Goal: Task Accomplishment & Management: Complete application form

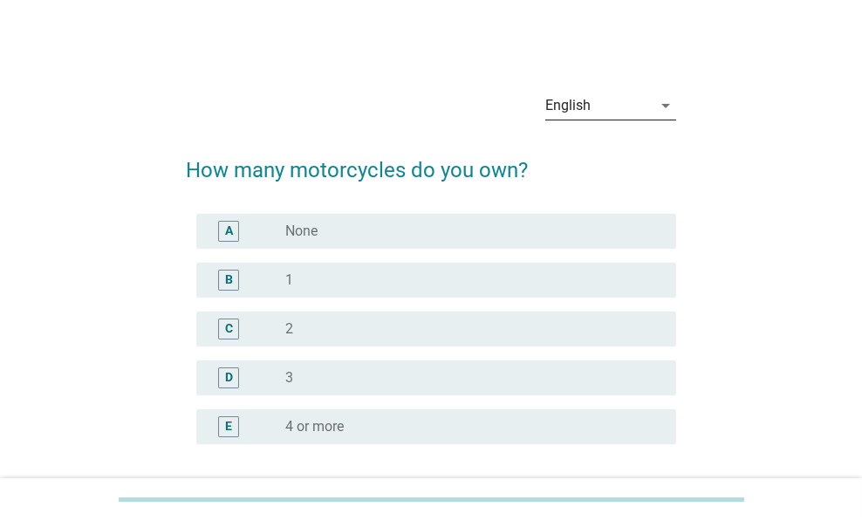
click at [624, 102] on div "English" at bounding box center [598, 106] width 106 height 28
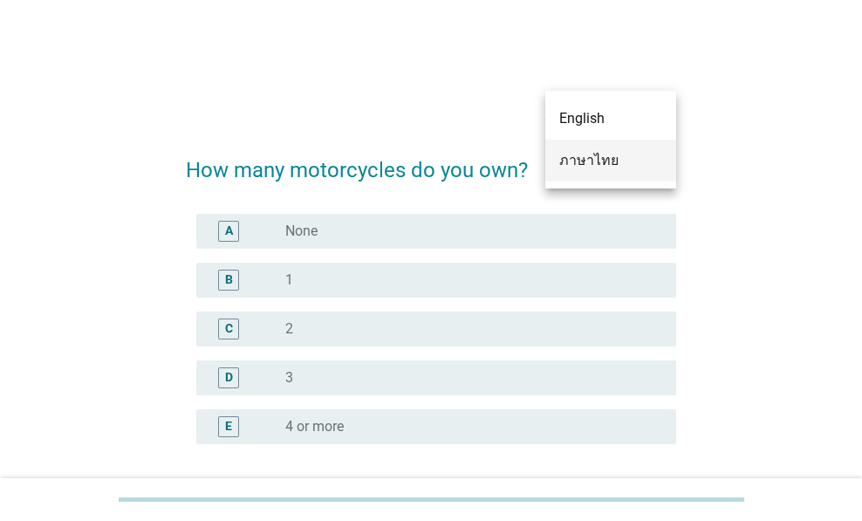
click at [619, 156] on div "ภาษาไทย" at bounding box center [610, 160] width 103 height 21
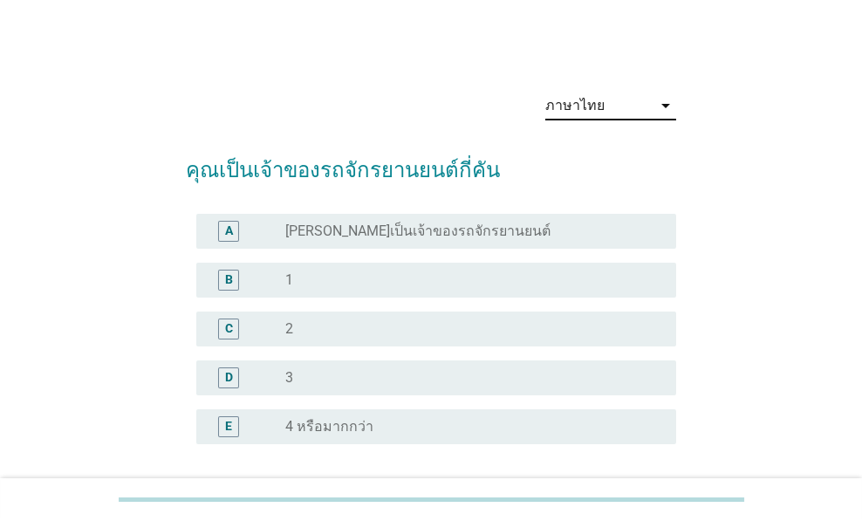
click at [364, 278] on div "radio_button_unchecked 1" at bounding box center [466, 279] width 363 height 17
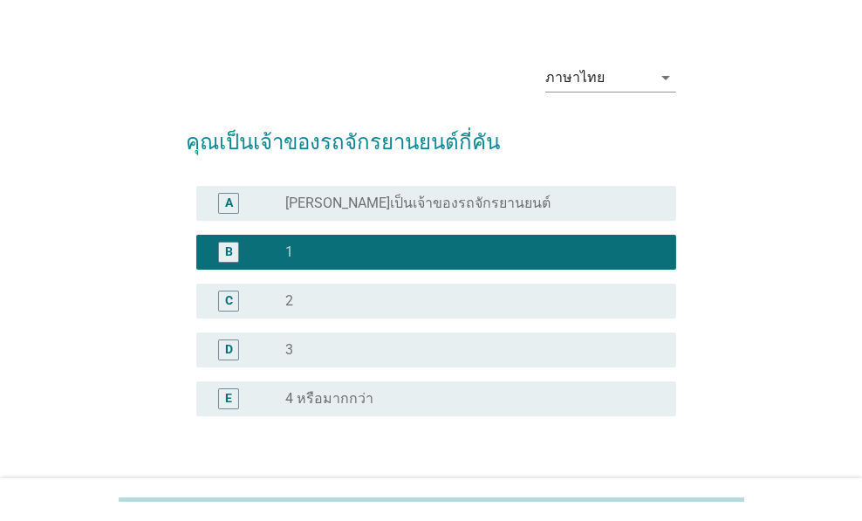
scroll to position [147, 0]
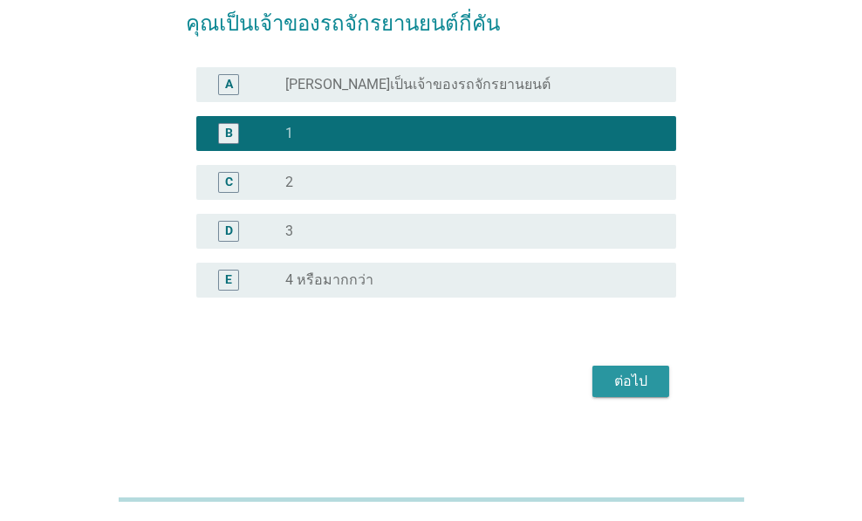
click at [628, 382] on div "ต่อไป" at bounding box center [630, 381] width 49 height 21
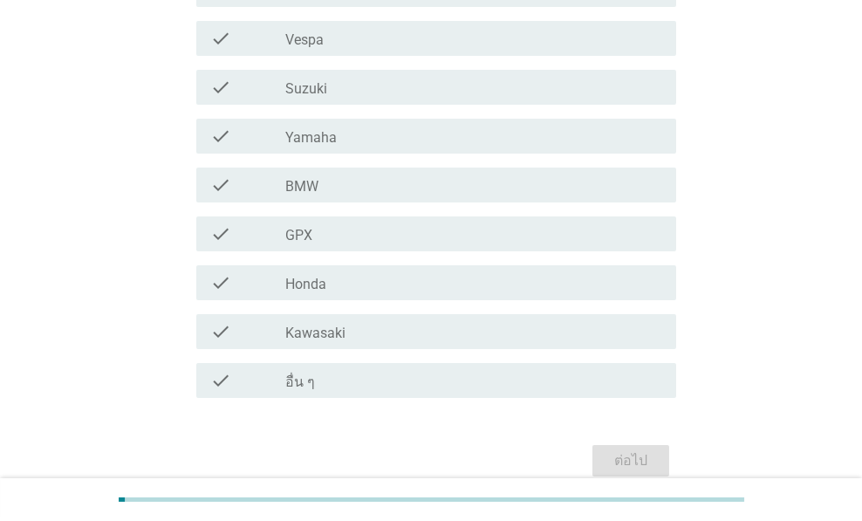
scroll to position [427, 0]
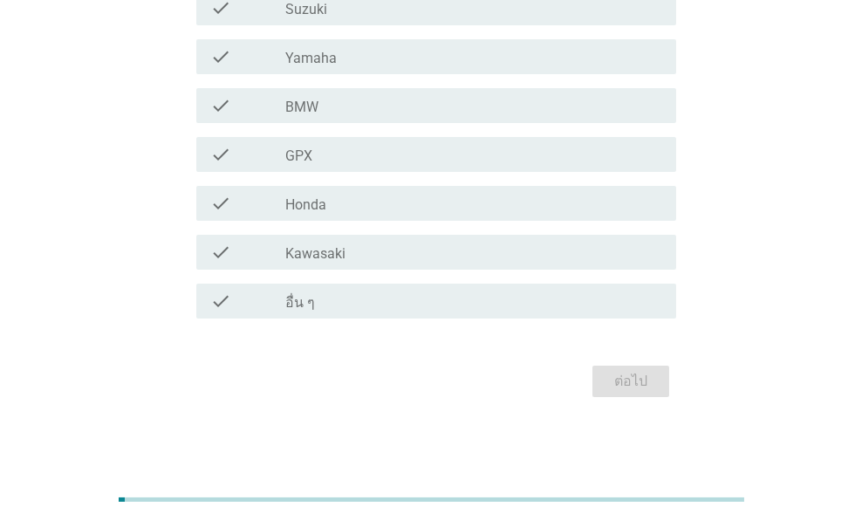
click at [378, 204] on div "check_box_outline_blank Honda" at bounding box center [473, 203] width 377 height 21
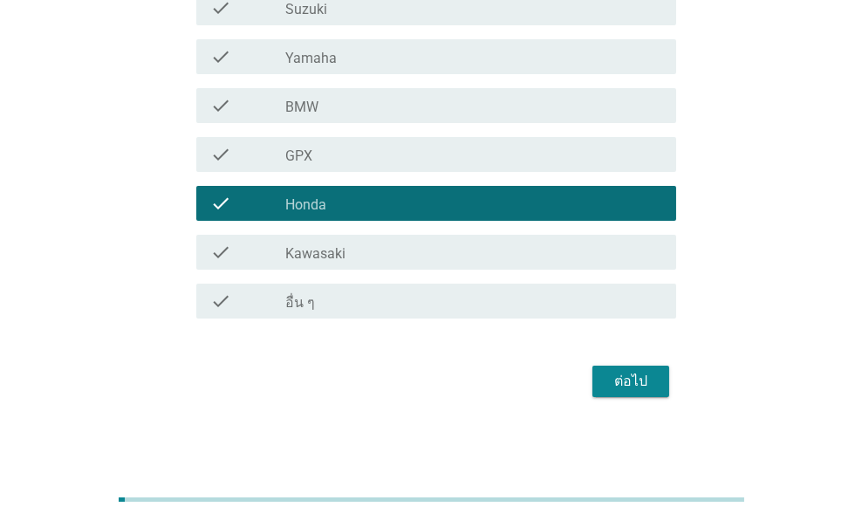
click at [829, 479] on div "Вы заработали 0.01 руб." at bounding box center [431, 486] width 862 height 14
click at [126, 479] on link at bounding box center [126, 485] width 0 height 13
click at [641, 384] on div "ต่อไป" at bounding box center [630, 381] width 49 height 21
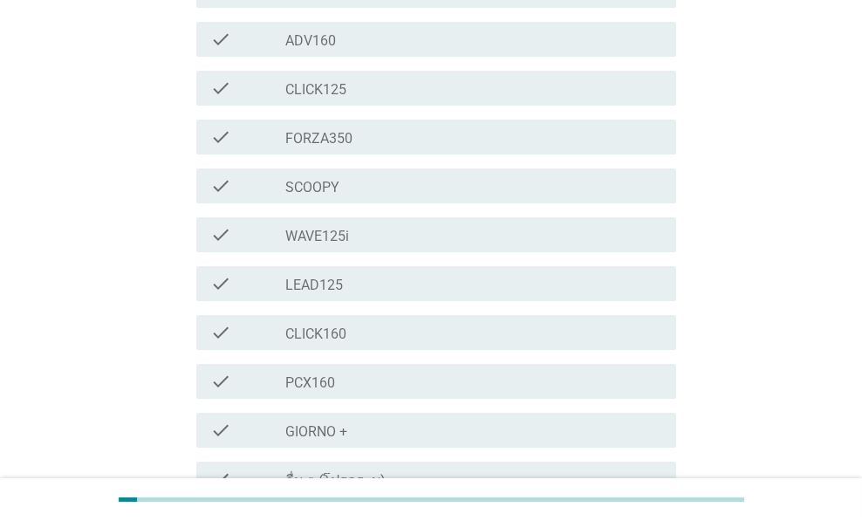
scroll to position [0, 0]
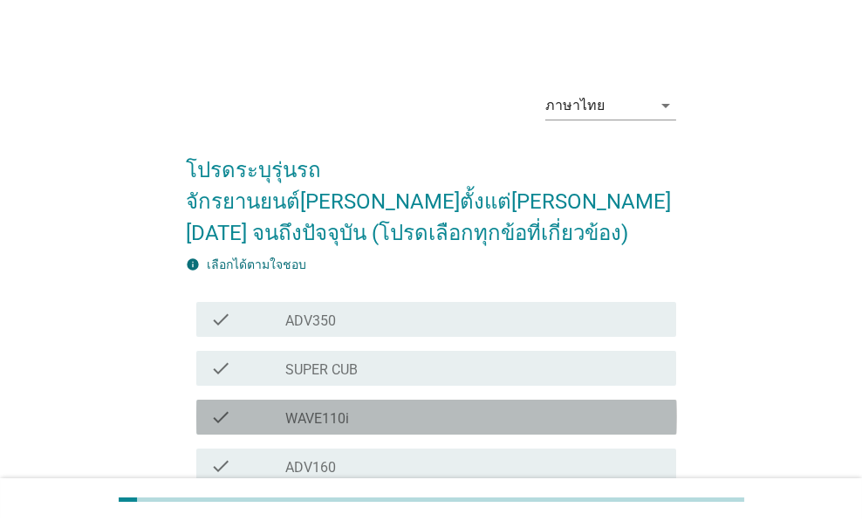
click at [404, 407] on div "check_box_outline_blank WAVE110i" at bounding box center [473, 417] width 377 height 21
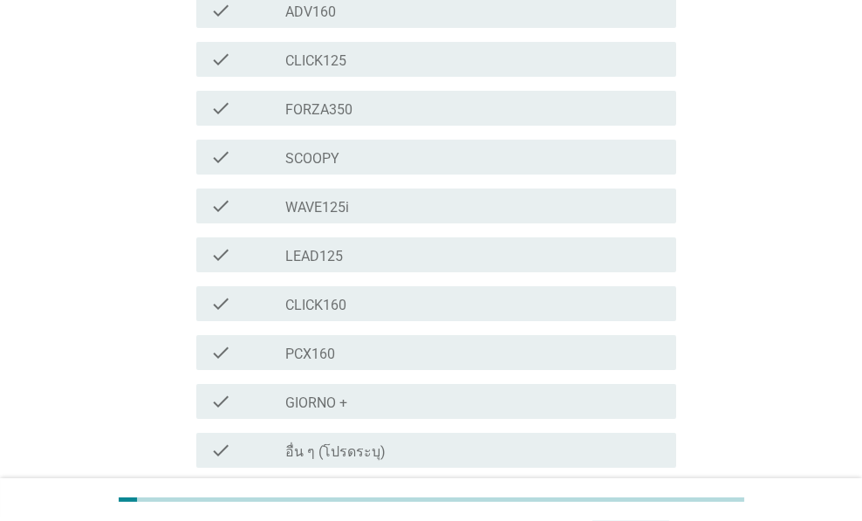
scroll to position [573, 0]
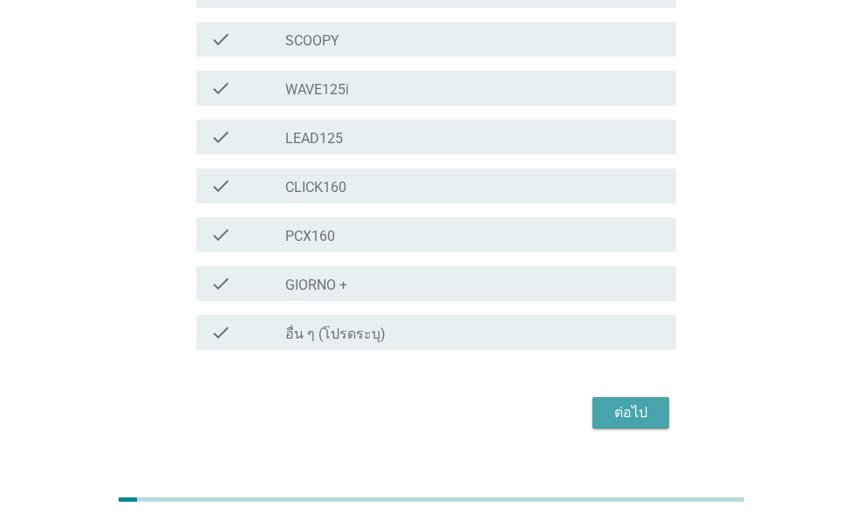
click at [642, 402] on div "ต่อไป" at bounding box center [630, 412] width 49 height 21
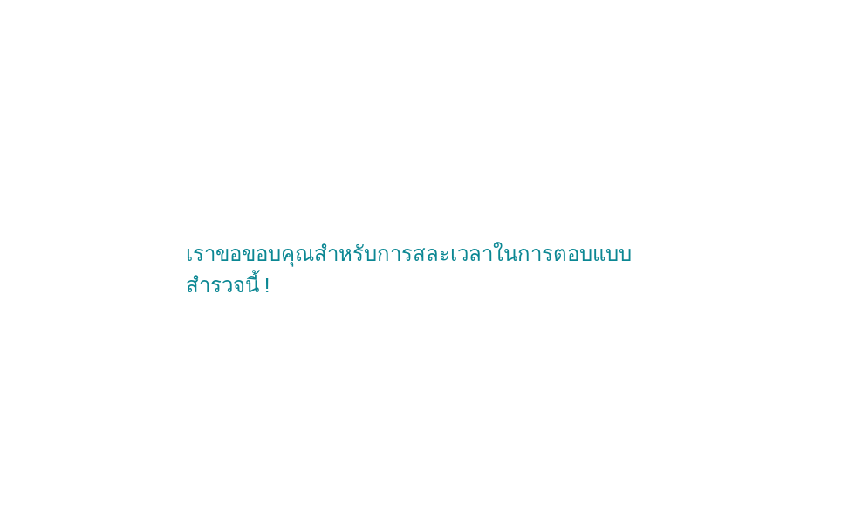
scroll to position [0, 0]
